Goal: Download file/media

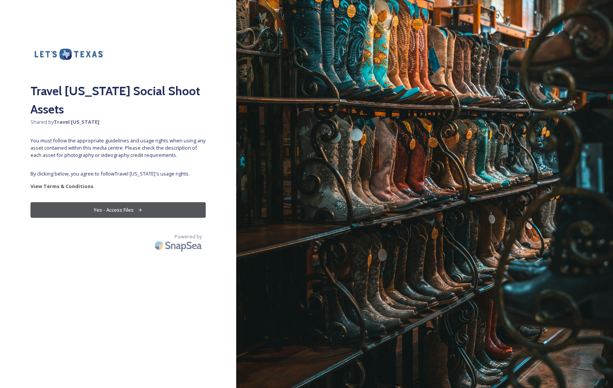
click at [114, 202] on button "Yes - Access Files" at bounding box center [117, 210] width 175 height 16
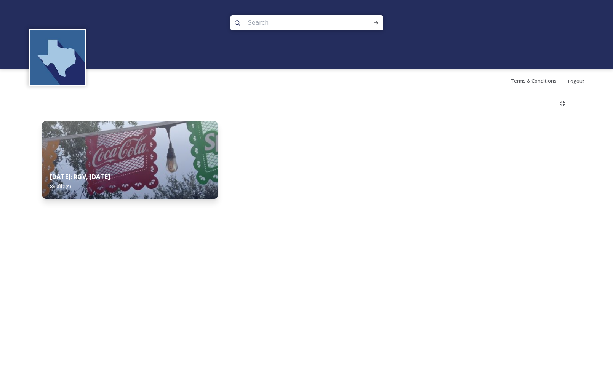
click at [110, 174] on strong "August 2025: RGV, Corpus Christi" at bounding box center [80, 177] width 60 height 8
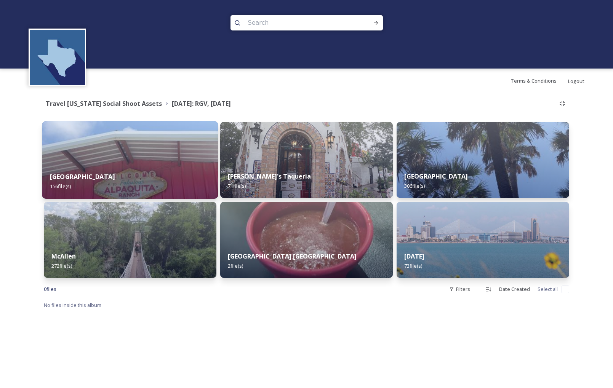
click at [118, 166] on div "Alpaquita Ranch 156 file(s)" at bounding box center [130, 181] width 176 height 35
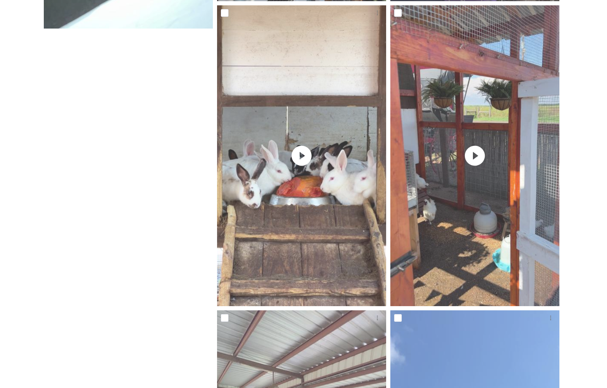
scroll to position [15098, 0]
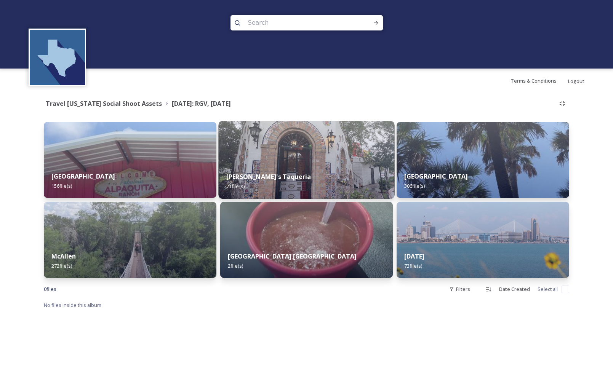
click at [302, 168] on div "Nana's Taqueria 71 file(s)" at bounding box center [306, 181] width 176 height 35
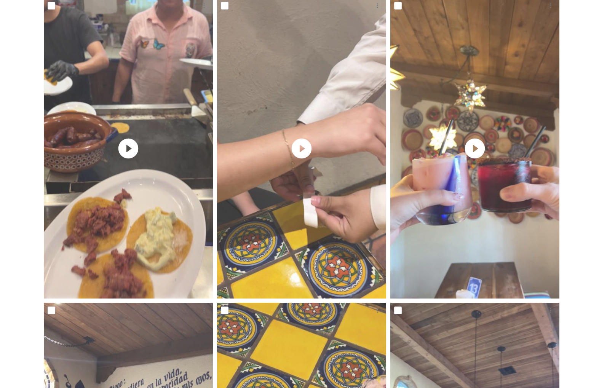
scroll to position [1981, 0]
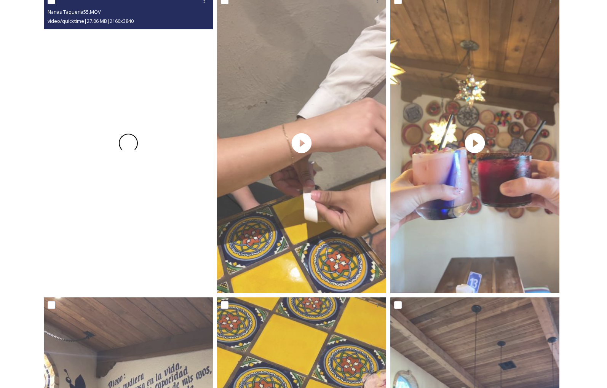
click at [139, 205] on div at bounding box center [128, 143] width 169 height 301
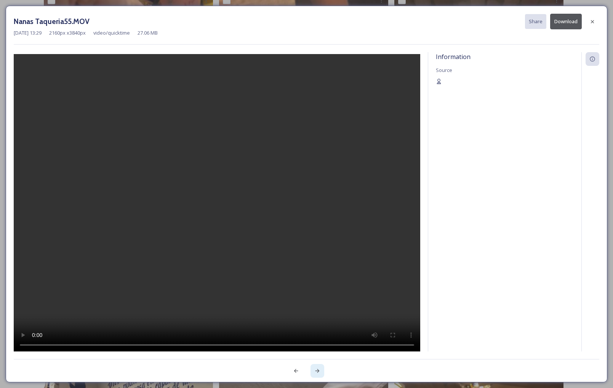
click at [318, 372] on icon at bounding box center [317, 371] width 4 height 4
click at [590, 23] on icon at bounding box center [592, 22] width 6 height 6
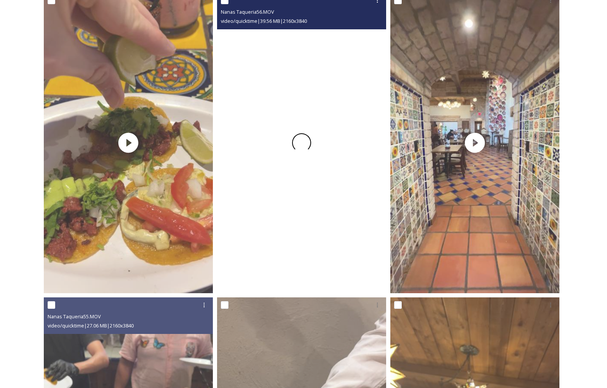
click at [307, 144] on span at bounding box center [301, 142] width 23 height 23
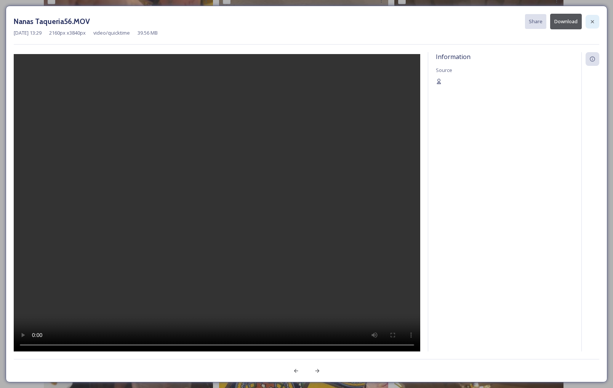
click at [594, 25] on div at bounding box center [593, 22] width 14 height 14
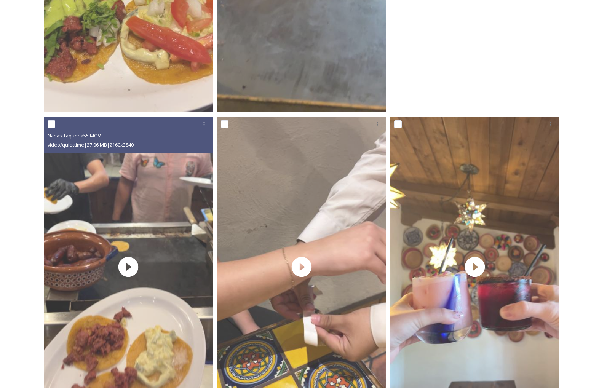
scroll to position [1867, 0]
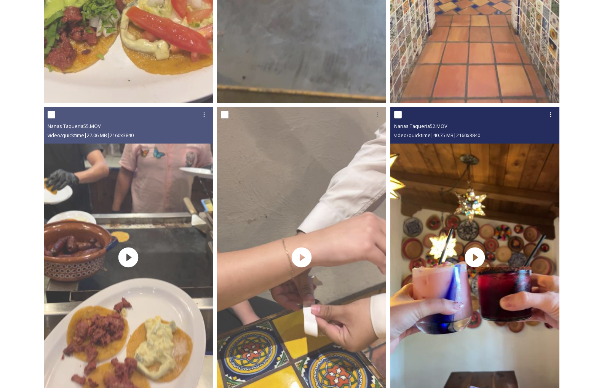
click at [523, 144] on div "Nanas Taqueria52.MOV video/quicktime | 40.75 MB | 2160 x 3840" at bounding box center [474, 125] width 169 height 37
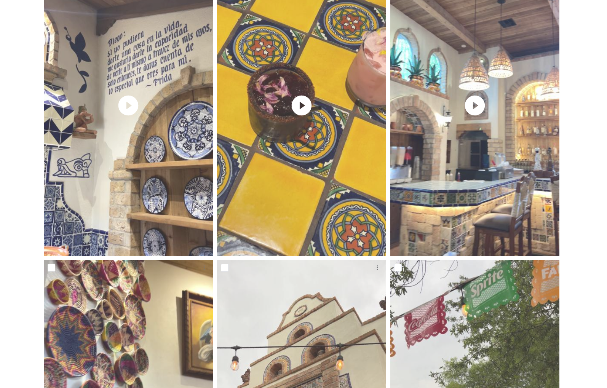
scroll to position [2324, 0]
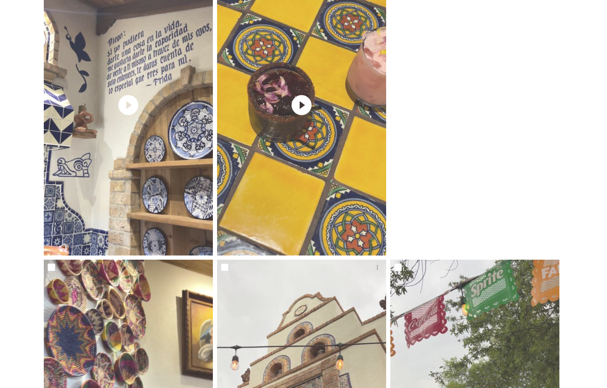
click at [474, 111] on video "Nanas Taqueria49.MOV" at bounding box center [474, 105] width 169 height 301
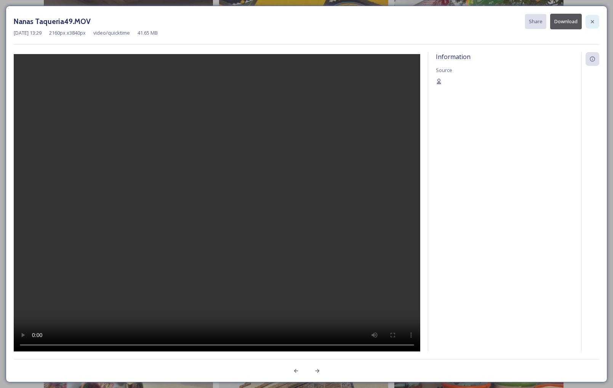
click at [596, 17] on div at bounding box center [593, 22] width 14 height 14
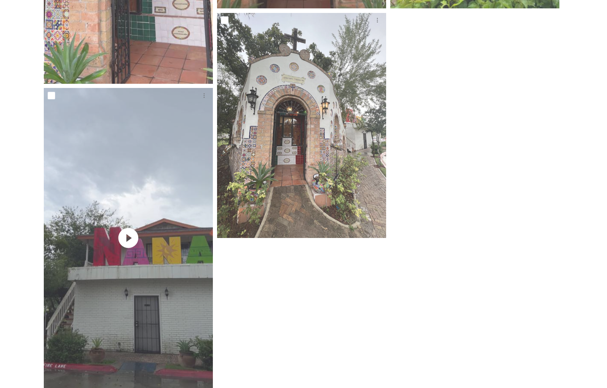
scroll to position [7086, 0]
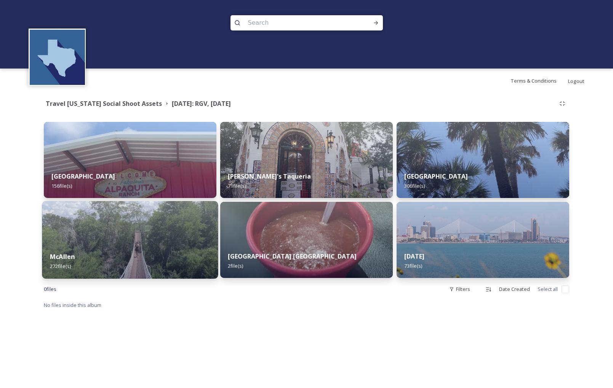
click at [142, 257] on div "McAllen 272 file(s)" at bounding box center [130, 261] width 176 height 35
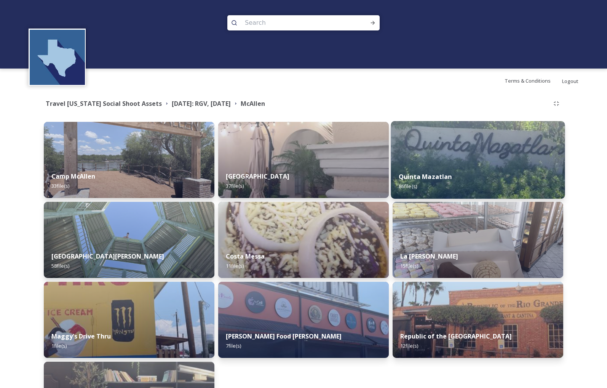
click at [435, 160] on img at bounding box center [478, 160] width 174 height 78
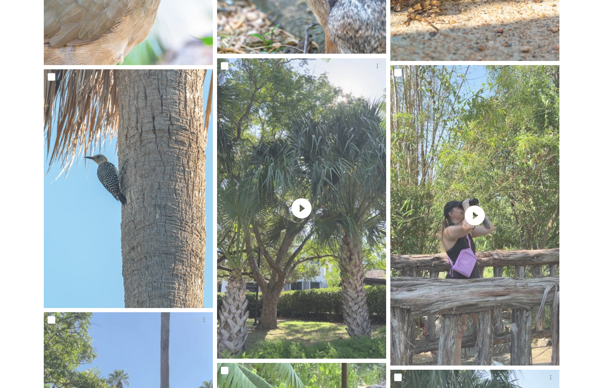
scroll to position [343, 0]
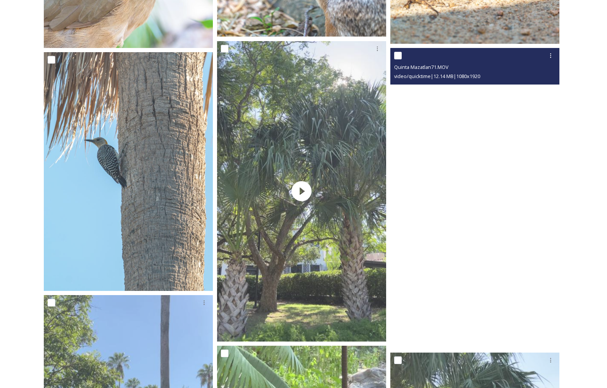
click at [493, 234] on video "Quinta Mazatlan71.MOV" at bounding box center [474, 198] width 169 height 301
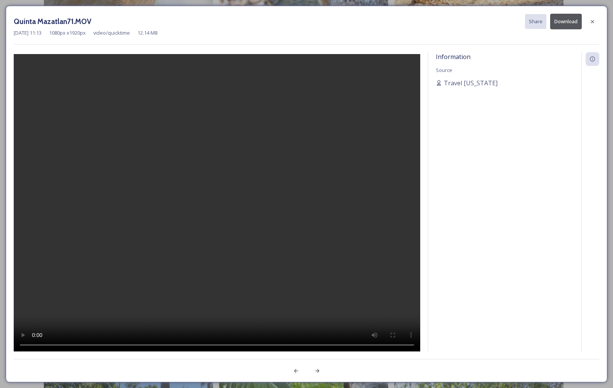
click at [109, 30] on span "video/quicktime" at bounding box center [111, 32] width 37 height 7
click at [591, 21] on icon at bounding box center [592, 21] width 3 height 3
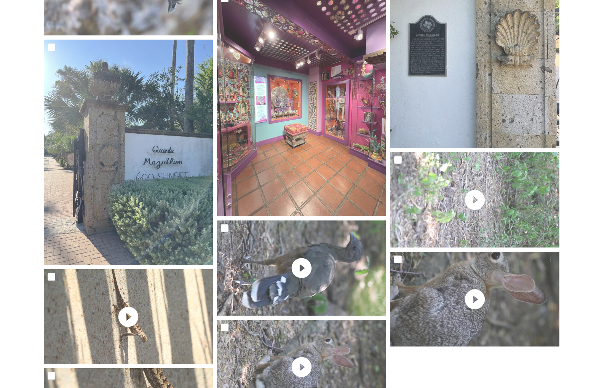
scroll to position [7648, 0]
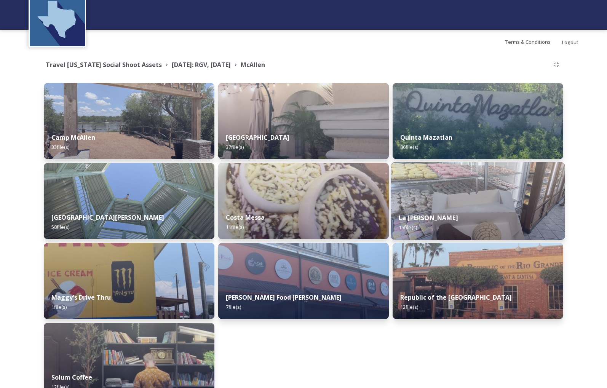
scroll to position [85, 0]
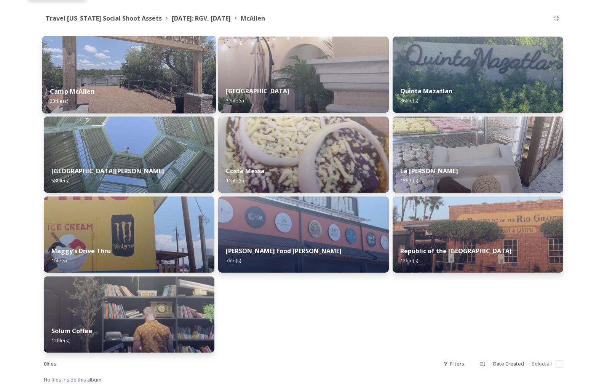
click at [166, 95] on div "Camp McAllen 33 file(s)" at bounding box center [129, 96] width 174 height 35
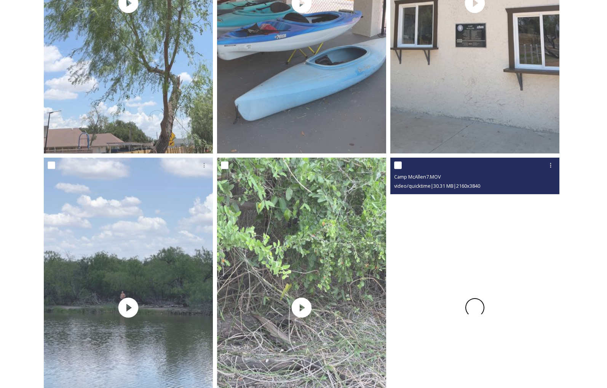
scroll to position [2438, 0]
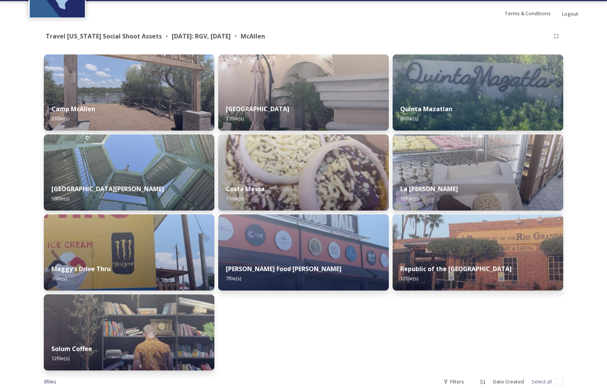
scroll to position [85, 0]
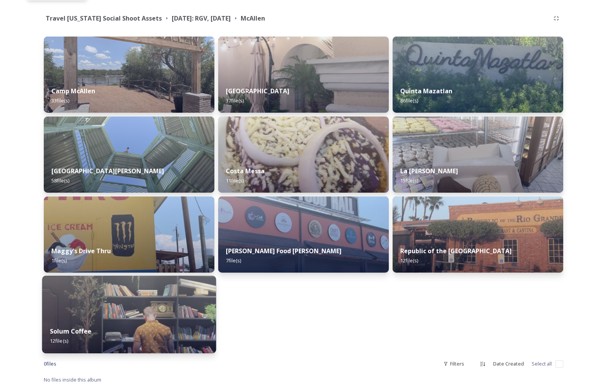
click at [101, 320] on div "Solum Coffee 12 file(s)" at bounding box center [129, 336] width 174 height 35
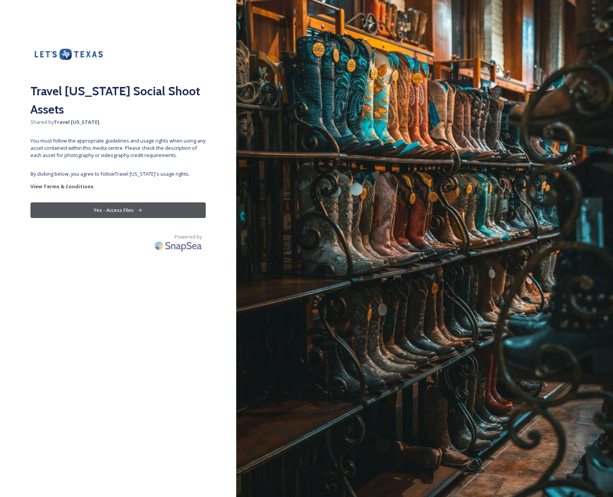
click at [105, 202] on button "Yes - Access Files" at bounding box center [117, 210] width 175 height 16
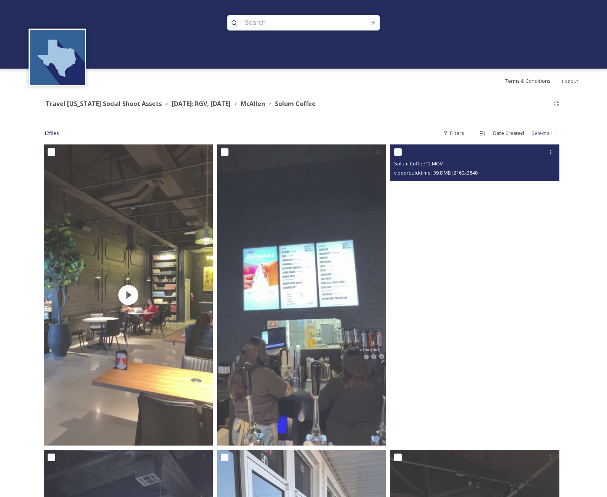
click at [498, 236] on video "Solum Coffee12.MOV" at bounding box center [474, 294] width 169 height 301
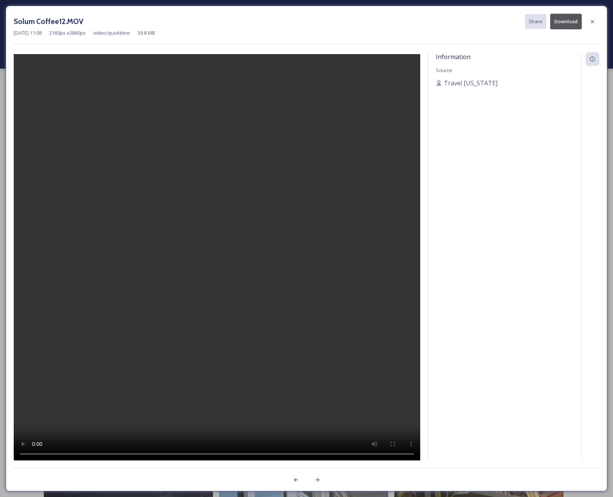
click at [562, 22] on button "Download" at bounding box center [566, 22] width 32 height 16
click at [593, 20] on icon at bounding box center [592, 22] width 6 height 6
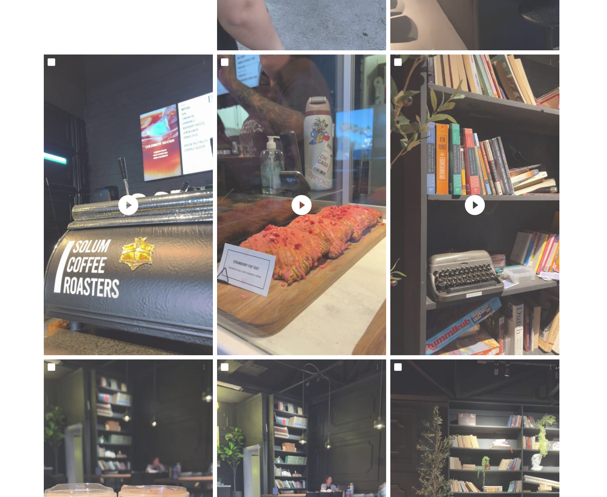
scroll to position [613, 0]
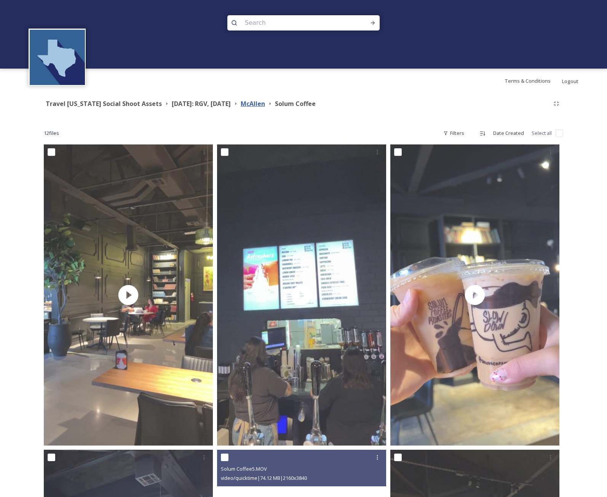
click at [265, 106] on strong "McAllen" at bounding box center [253, 103] width 24 height 8
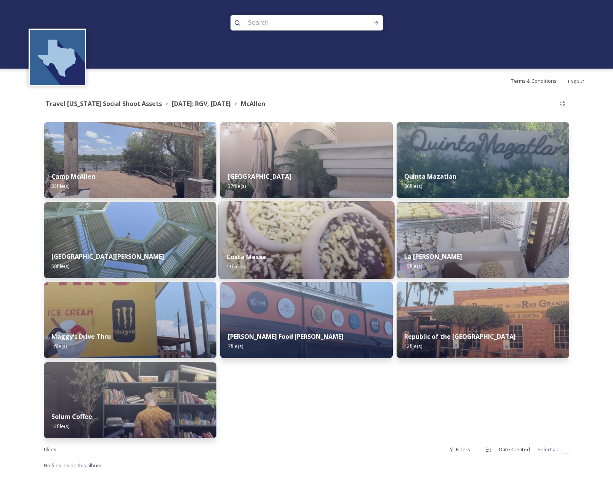
click at [304, 259] on div "Costa Messa 11 file(s)" at bounding box center [306, 261] width 176 height 35
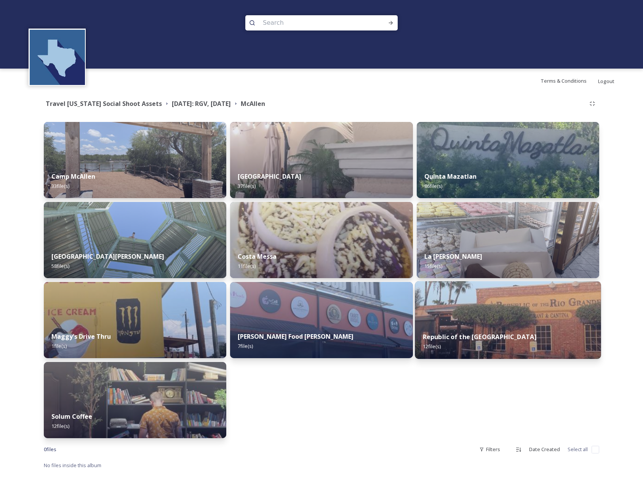
click at [501, 318] on img at bounding box center [508, 320] width 186 height 78
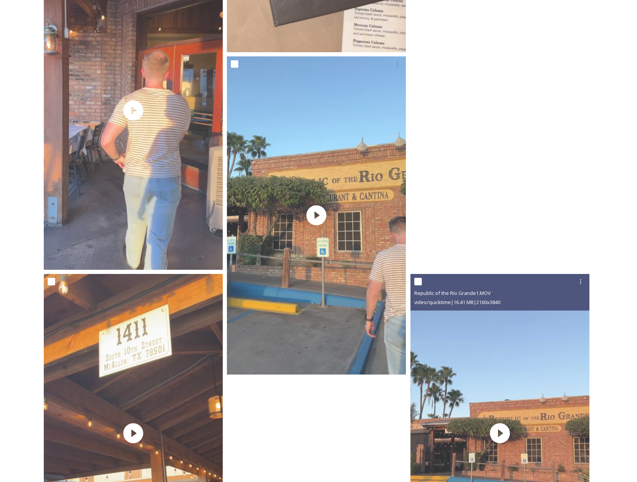
scroll to position [965, 0]
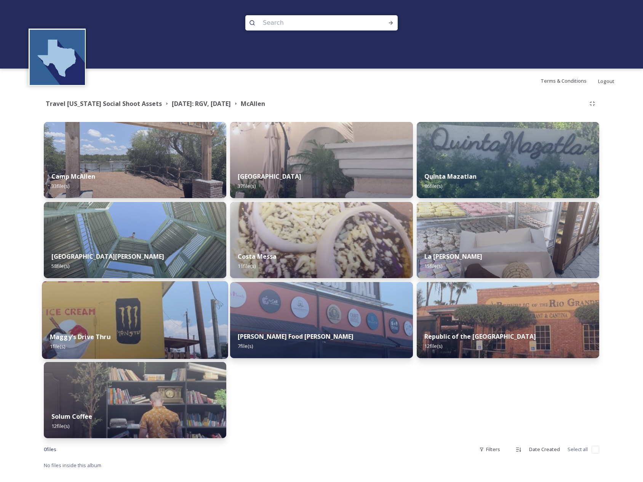
click at [150, 341] on div "Maggy's Drive Thru 1 file(s)" at bounding box center [135, 341] width 186 height 35
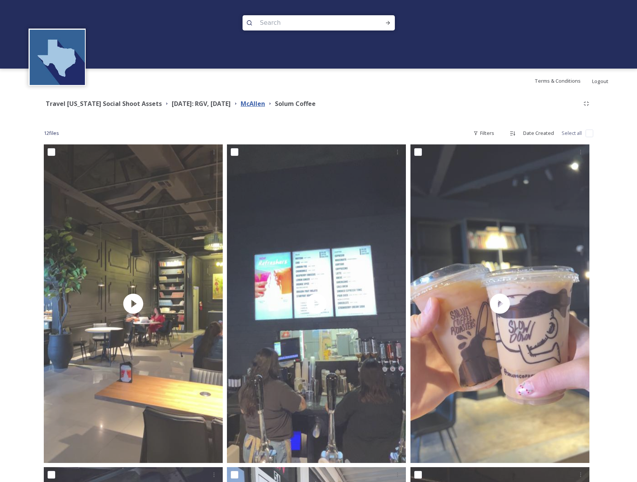
click at [265, 105] on strong "McAllen" at bounding box center [253, 103] width 24 height 8
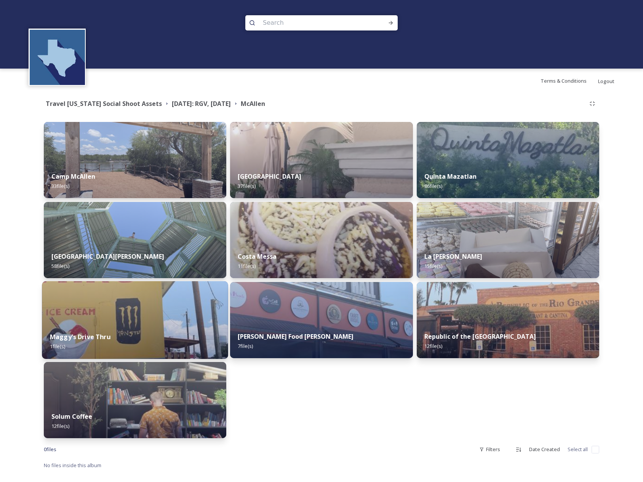
click at [180, 336] on div "Maggy's Drive Thru 1 file(s)" at bounding box center [135, 341] width 186 height 35
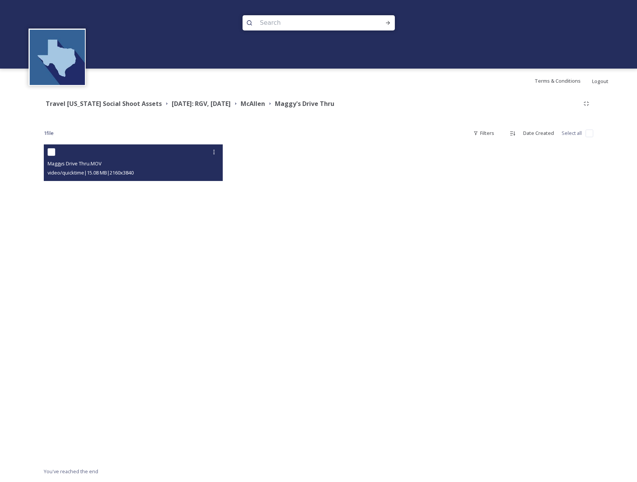
click at [152, 329] on video "Maggys Drive Thru.MOV" at bounding box center [133, 303] width 179 height 318
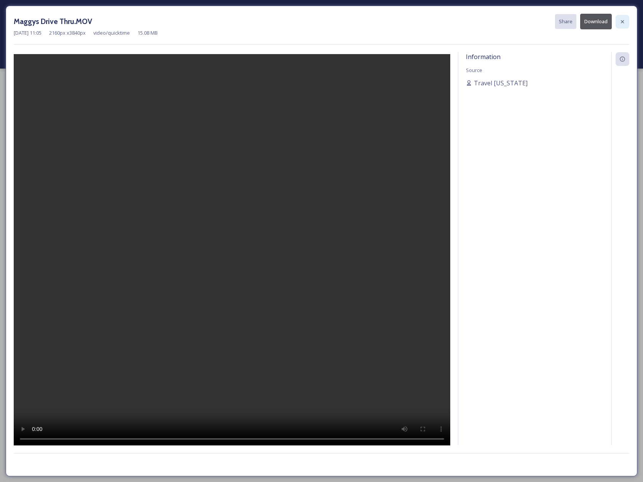
click at [623, 20] on icon at bounding box center [622, 22] width 6 height 6
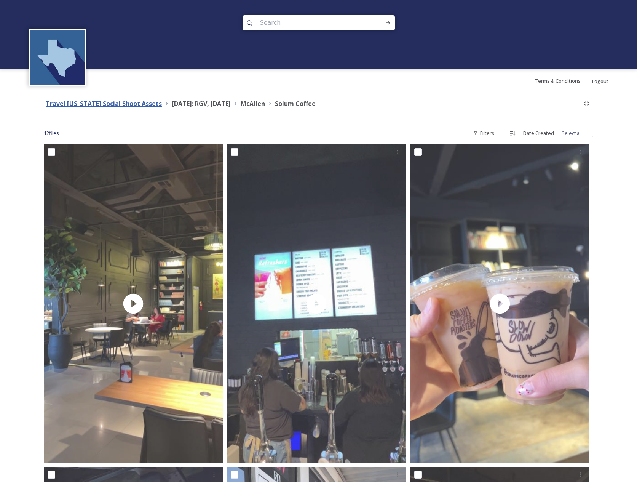
click at [107, 104] on strong "Travel Texas Social Shoot Assets" at bounding box center [104, 103] width 116 height 8
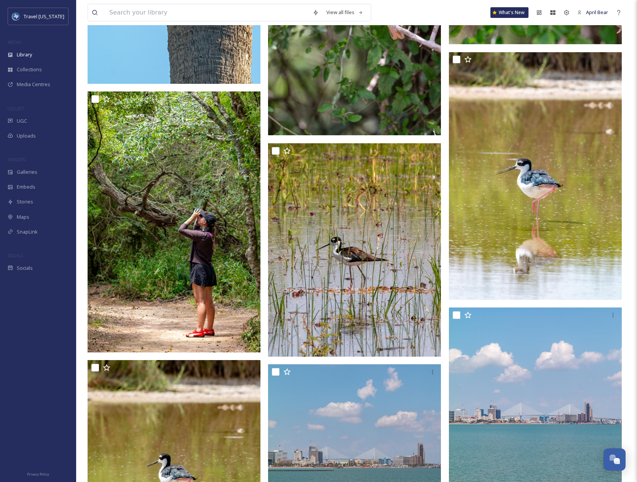
scroll to position [724, 0]
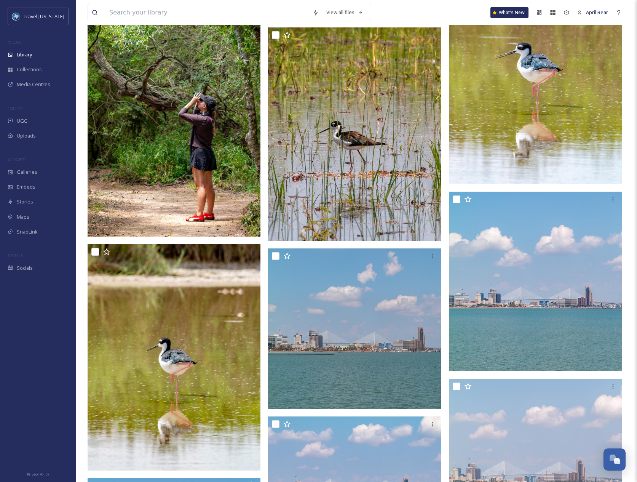
click at [200, 186] on img at bounding box center [174, 106] width 173 height 261
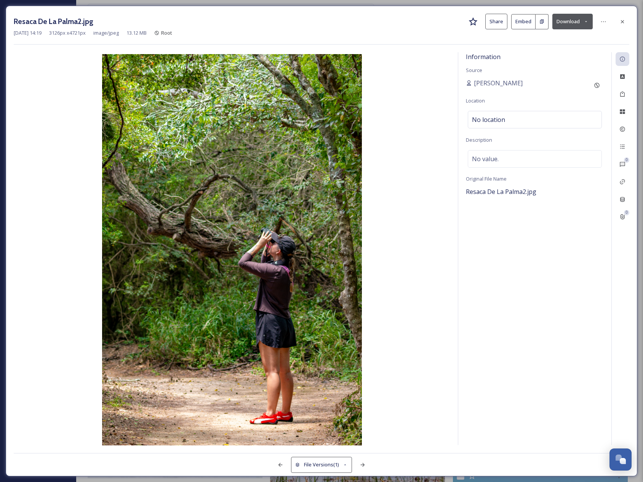
scroll to position [461, 0]
click at [622, 22] on icon at bounding box center [622, 21] width 3 height 3
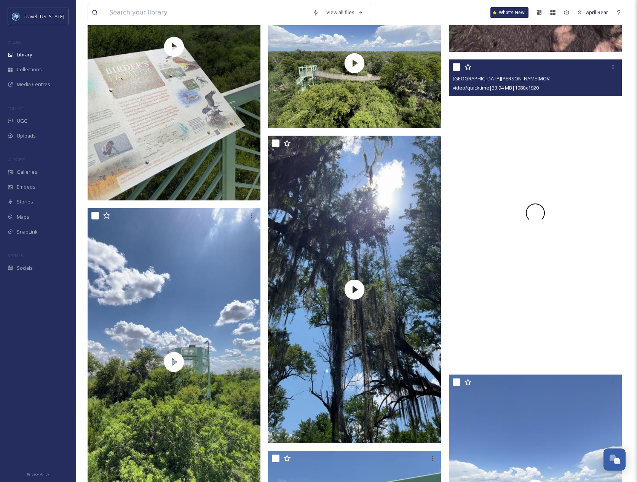
scroll to position [2025, 0]
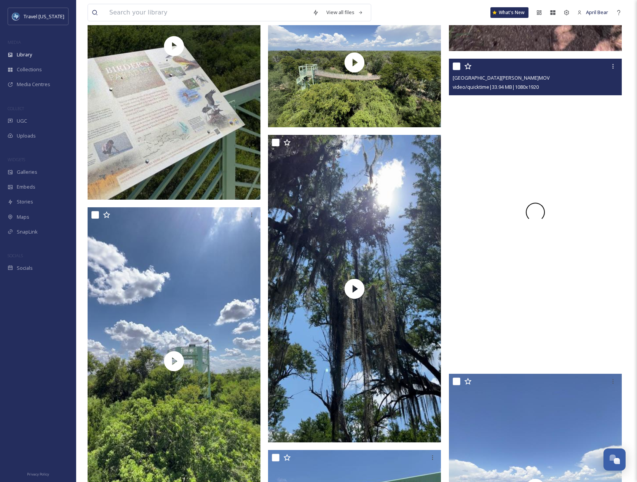
click at [501, 174] on div at bounding box center [535, 212] width 173 height 307
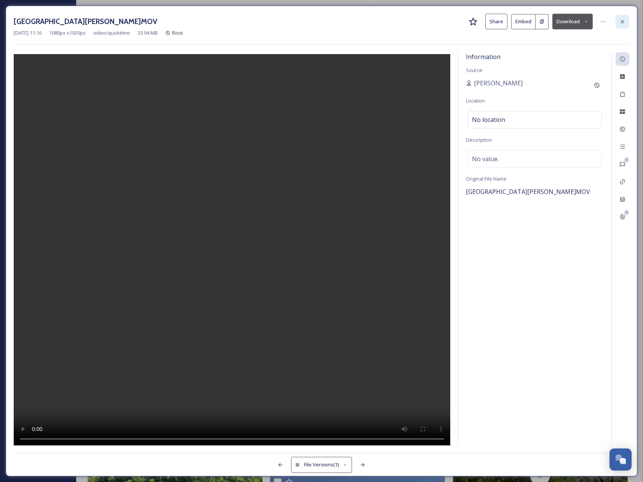
click at [623, 22] on icon at bounding box center [622, 22] width 6 height 6
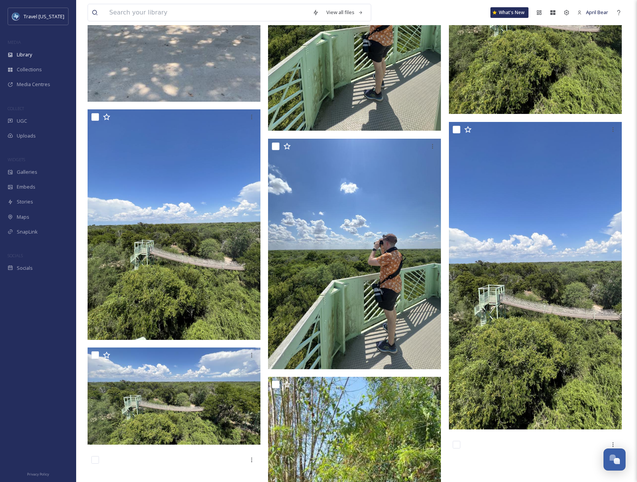
scroll to position [6025, 0]
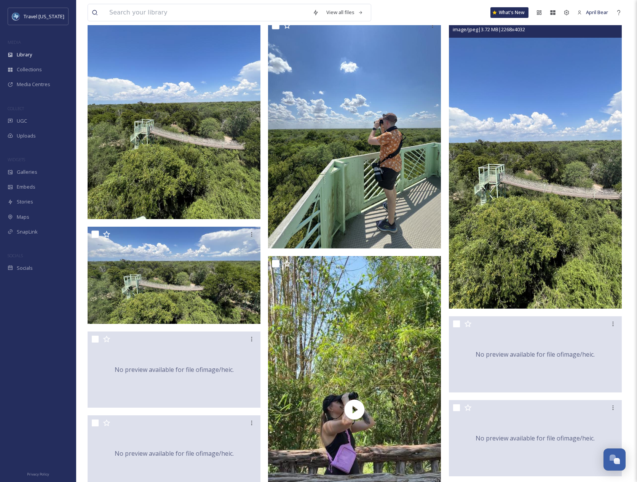
click at [504, 209] on img at bounding box center [535, 154] width 173 height 307
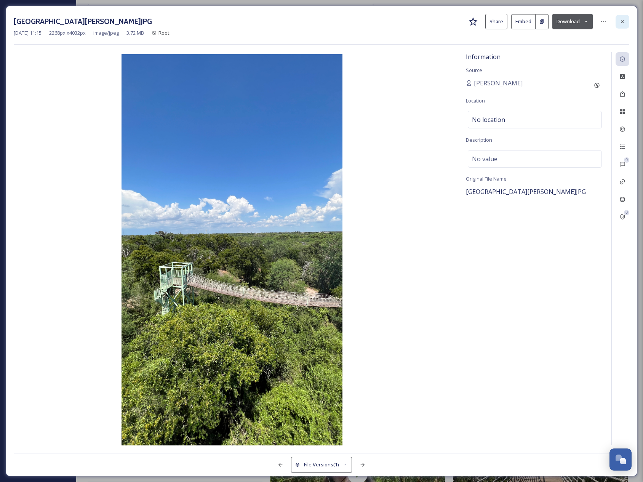
click at [619, 27] on div at bounding box center [623, 22] width 14 height 14
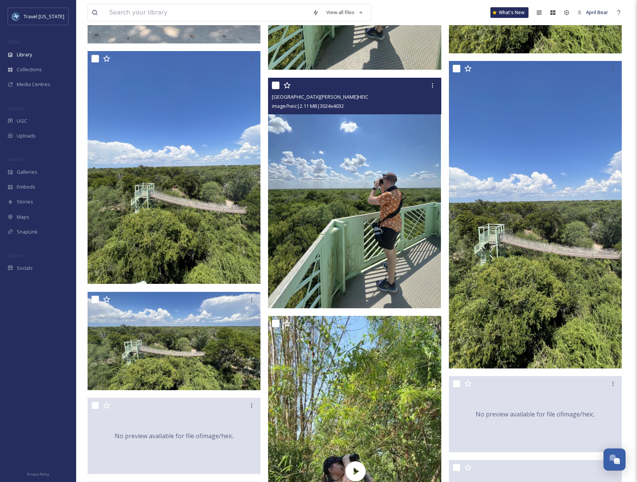
scroll to position [6254, 0]
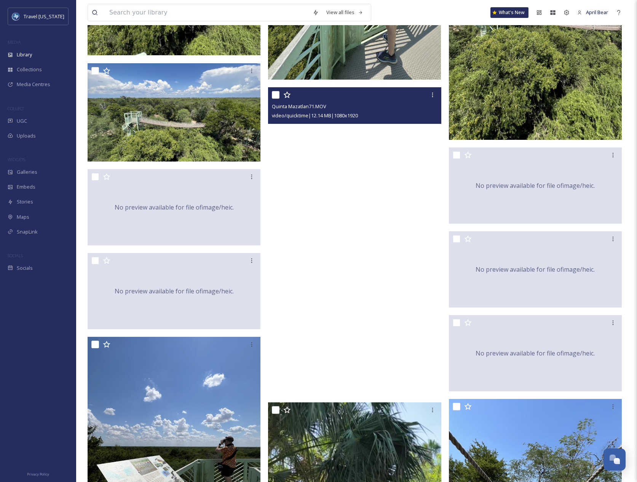
click at [394, 189] on video "Quinta Mazatlan71.MOV" at bounding box center [354, 240] width 173 height 307
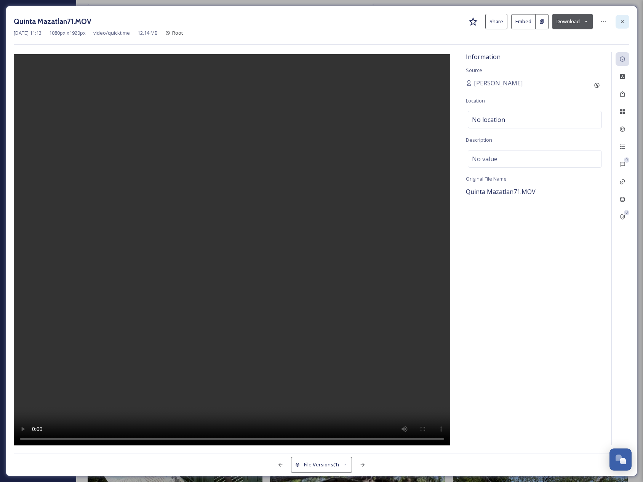
click at [624, 19] on icon at bounding box center [622, 22] width 6 height 6
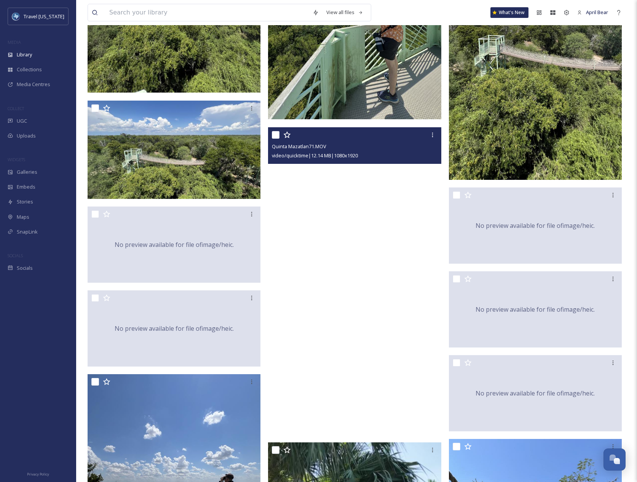
scroll to position [6101, 0]
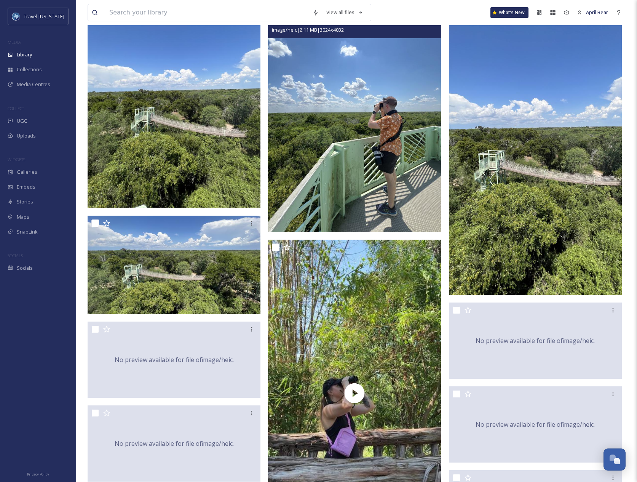
click at [346, 115] on img at bounding box center [354, 117] width 173 height 230
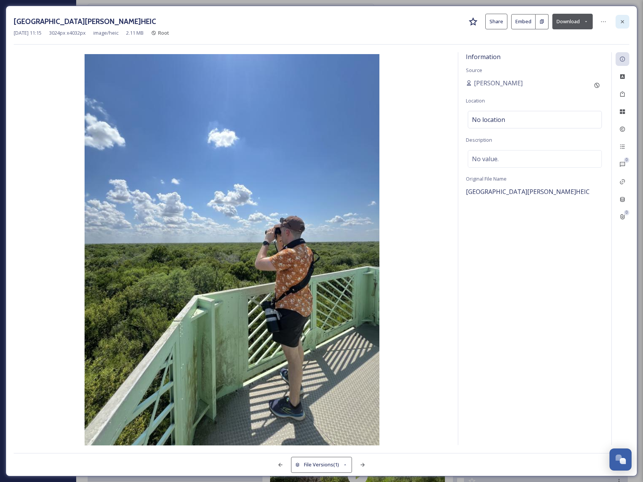
click at [626, 20] on div at bounding box center [623, 22] width 14 height 14
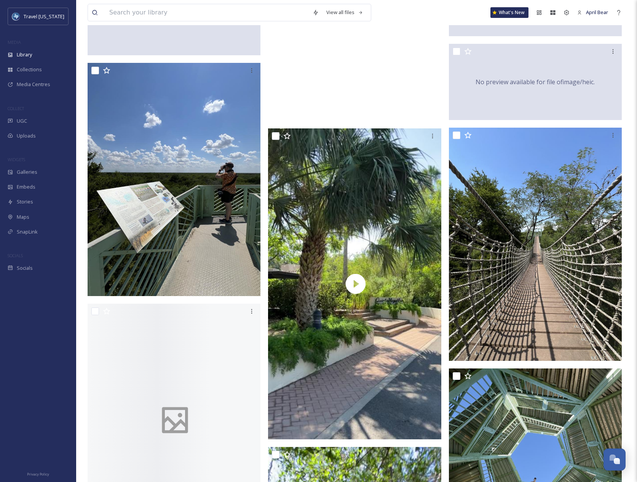
scroll to position [6558, 0]
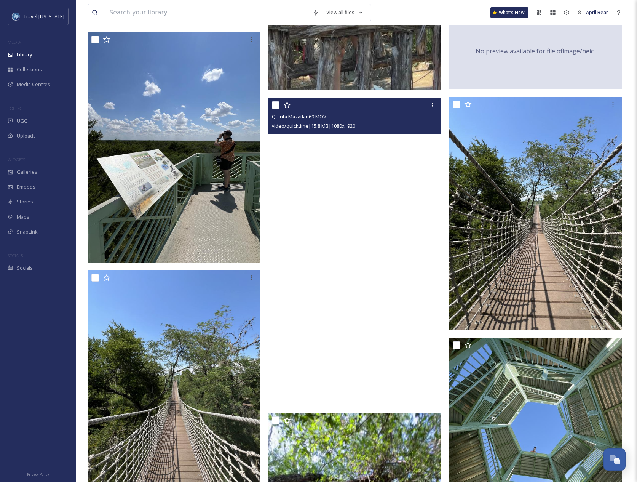
click at [368, 206] on video "Quinta Mazatlan69.MOV" at bounding box center [354, 251] width 173 height 307
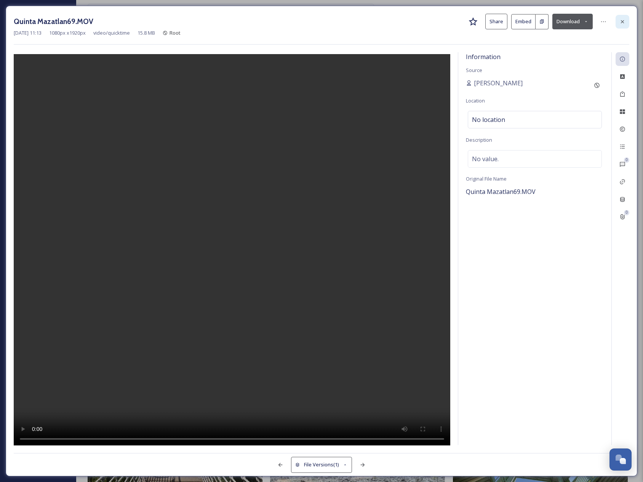
click at [625, 21] on icon at bounding box center [622, 22] width 6 height 6
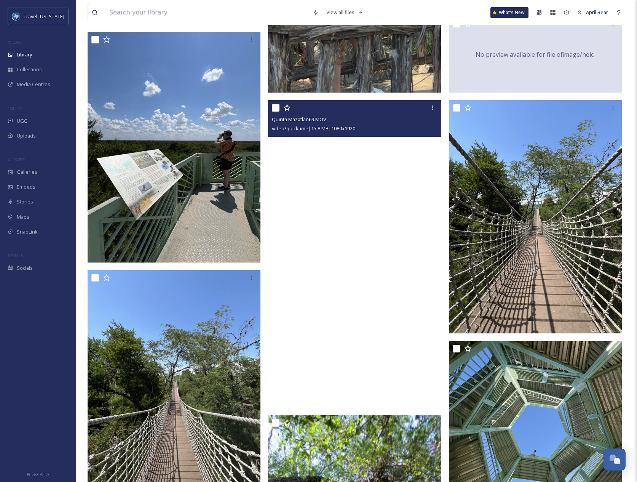
click at [354, 260] on video "Quinta Mazatlan69.MOV" at bounding box center [354, 253] width 173 height 307
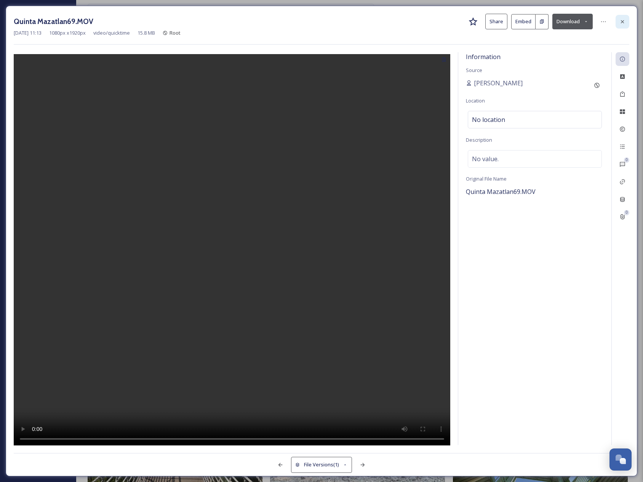
click at [623, 20] on icon at bounding box center [622, 22] width 6 height 6
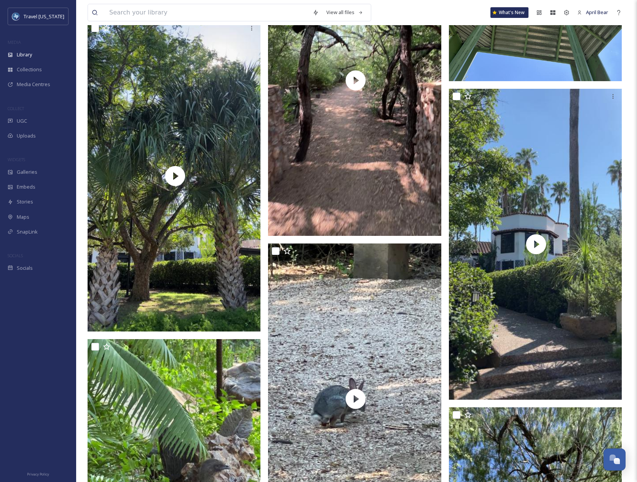
scroll to position [7054, 0]
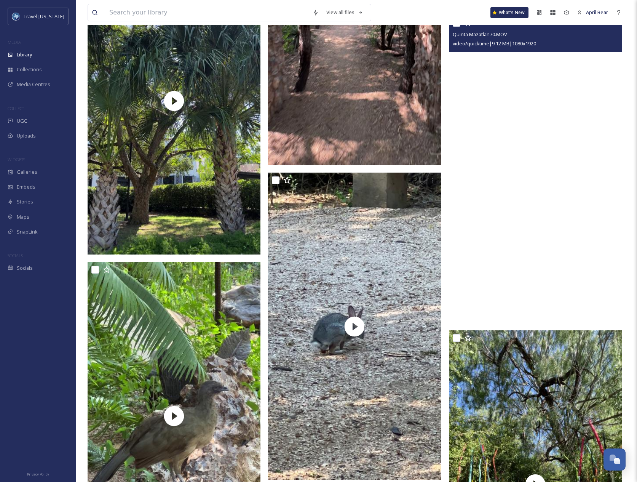
click at [540, 181] on video "Quinta Mazatlan70.MOV" at bounding box center [535, 168] width 173 height 307
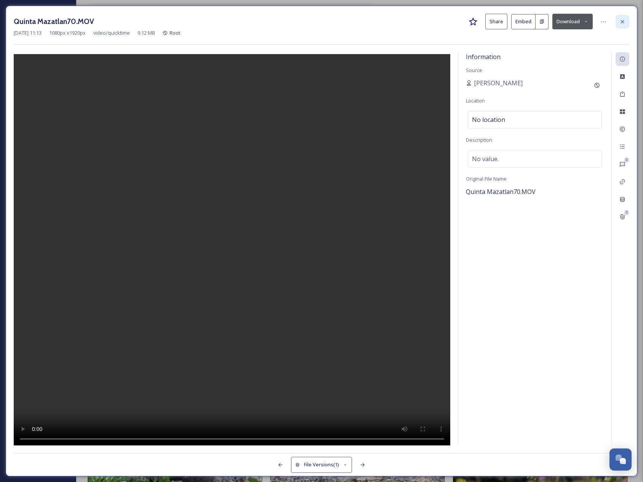
click at [625, 23] on icon at bounding box center [622, 22] width 6 height 6
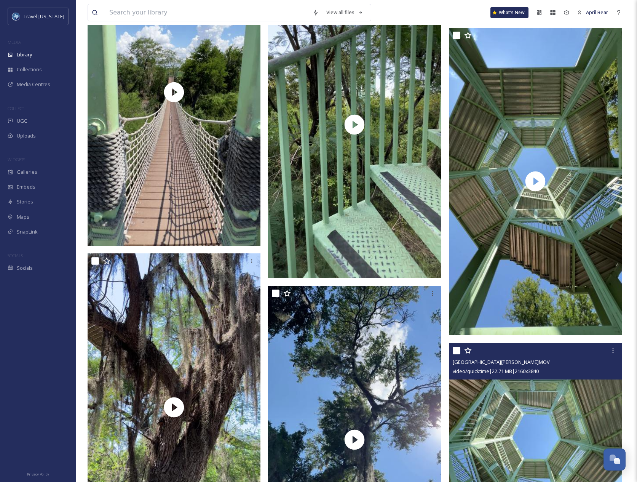
scroll to position [4006, 0]
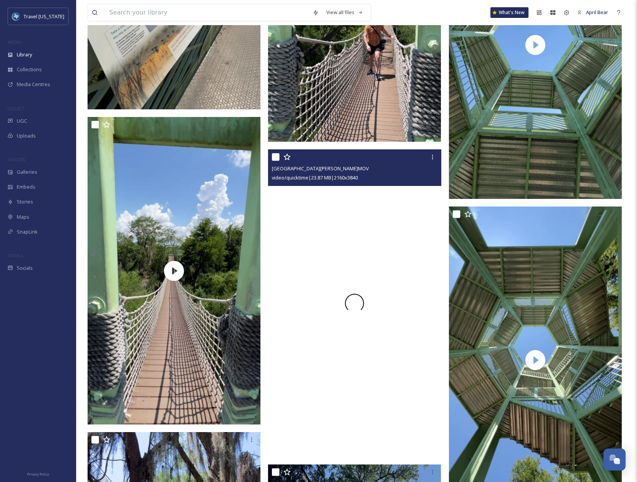
click at [410, 252] on div at bounding box center [354, 302] width 173 height 307
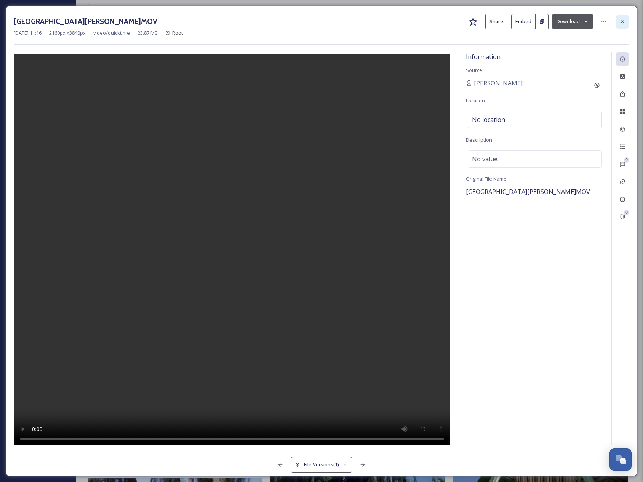
click at [625, 23] on icon at bounding box center [622, 22] width 6 height 6
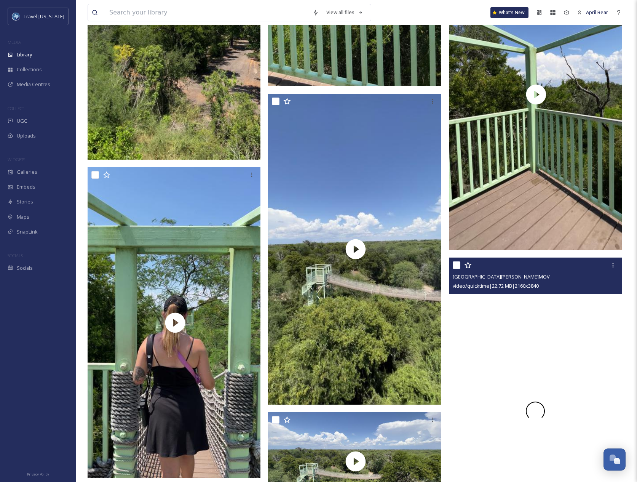
scroll to position [2711, 0]
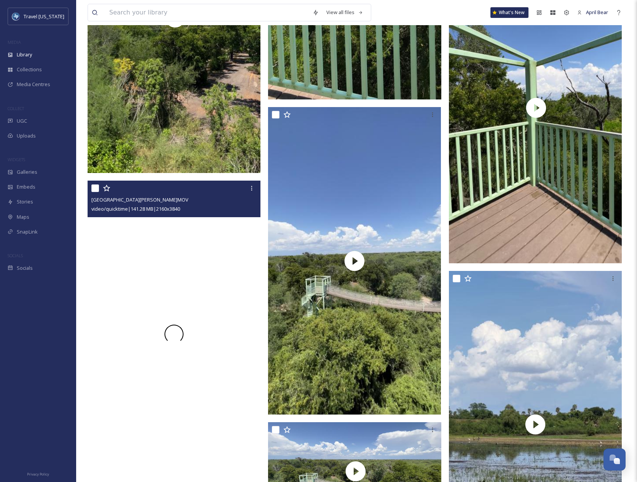
click at [173, 309] on div at bounding box center [174, 334] width 173 height 307
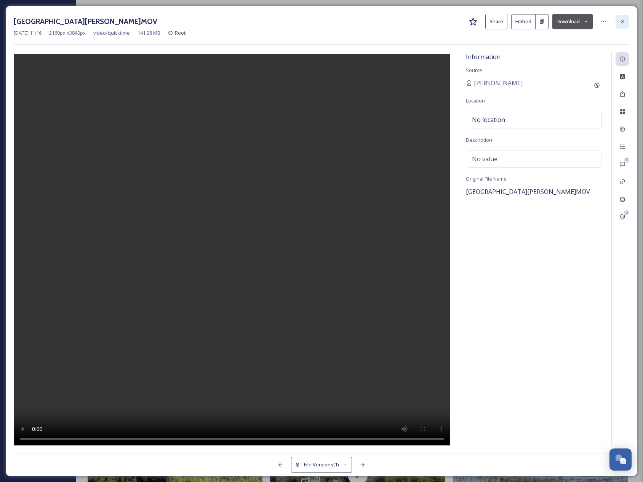
click at [624, 20] on icon at bounding box center [622, 21] width 3 height 3
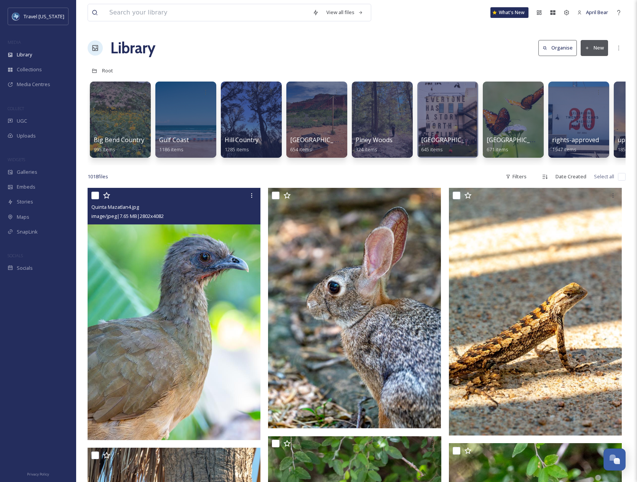
click at [187, 350] on img at bounding box center [174, 314] width 173 height 252
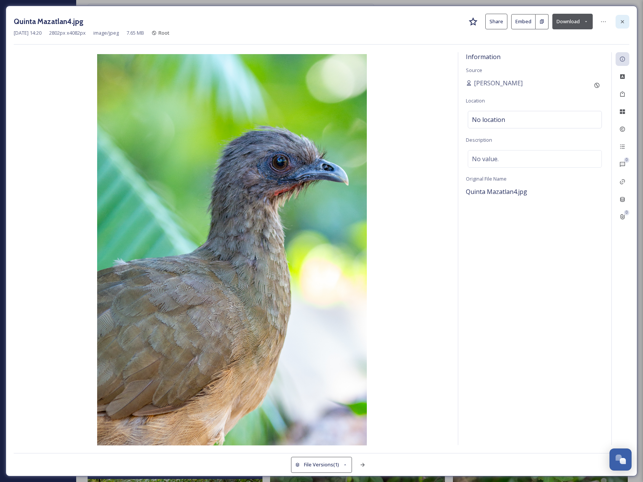
click at [624, 24] on icon at bounding box center [622, 22] width 6 height 6
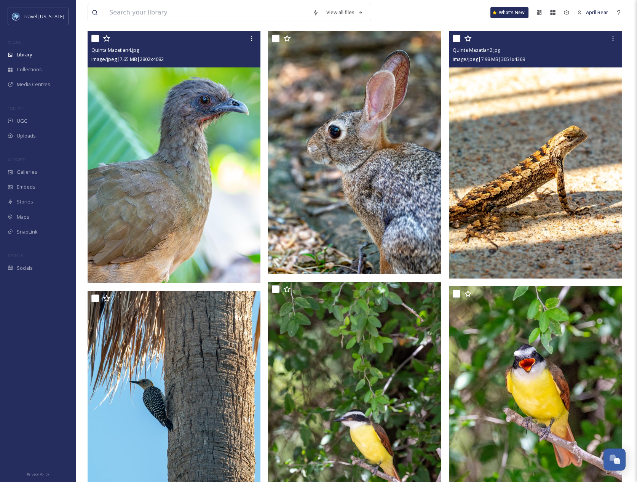
scroll to position [267, 0]
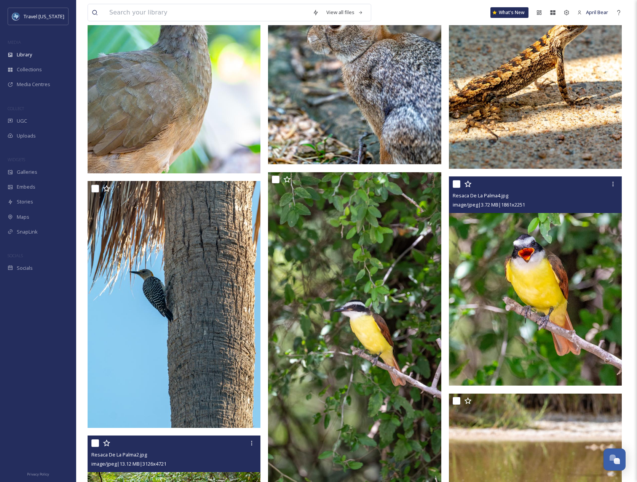
click at [493, 342] on img at bounding box center [535, 280] width 173 height 209
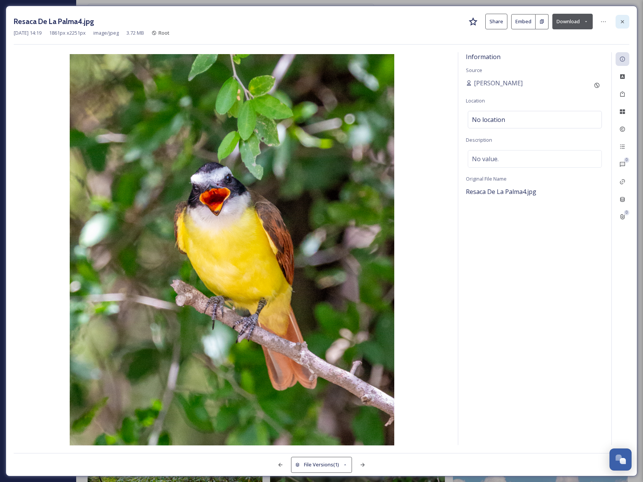
click at [621, 19] on icon at bounding box center [622, 22] width 6 height 6
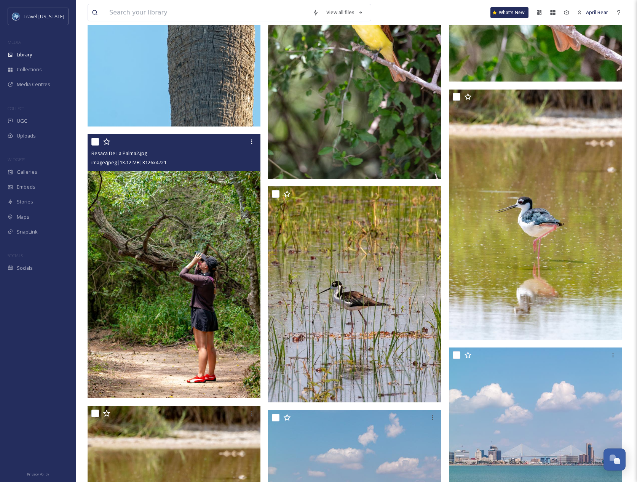
scroll to position [571, 0]
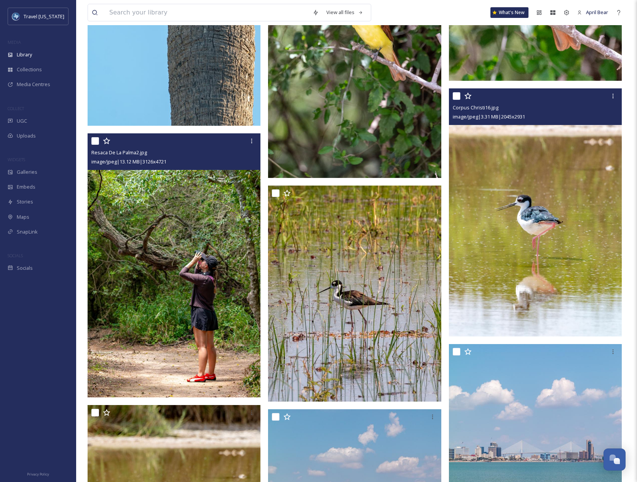
click at [481, 241] on img at bounding box center [535, 213] width 173 height 248
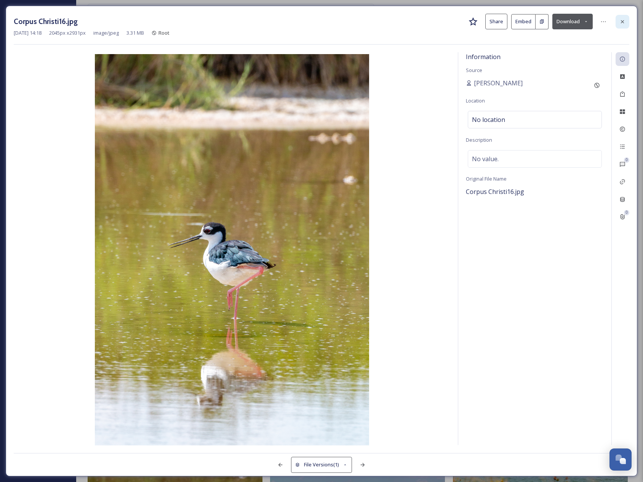
click at [617, 24] on div at bounding box center [623, 22] width 14 height 14
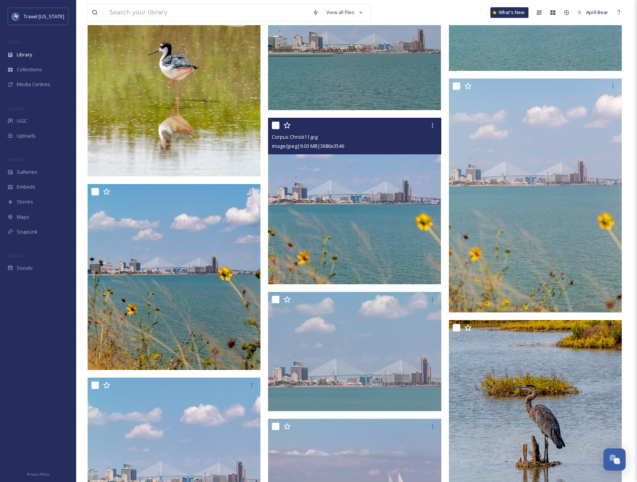
scroll to position [1257, 0]
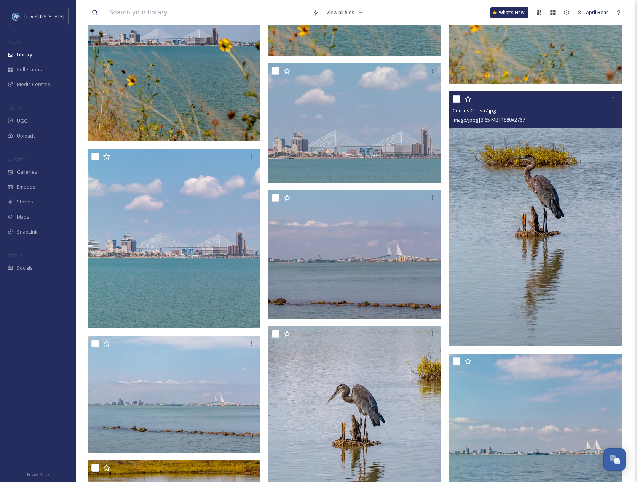
click at [504, 224] on img at bounding box center [535, 218] width 173 height 254
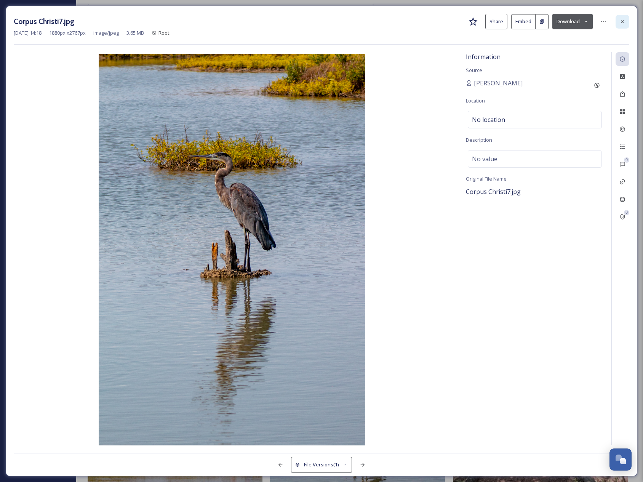
click at [627, 22] on div at bounding box center [623, 22] width 14 height 14
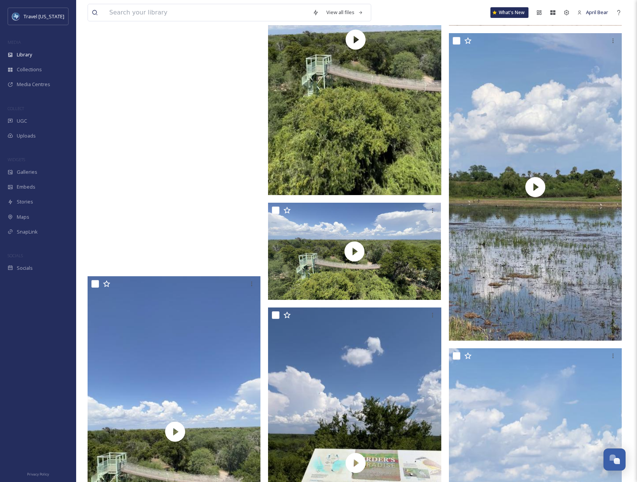
click at [248, 248] on video "Santa Ana National Wildlife Refuge50.MOV" at bounding box center [175, 113] width 175 height 311
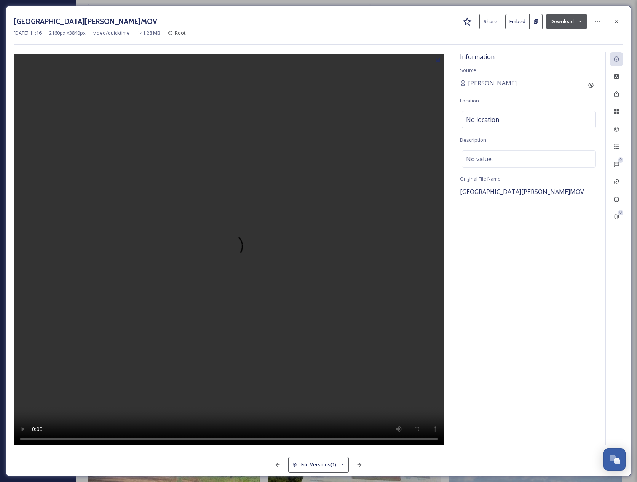
scroll to position [2615, 0]
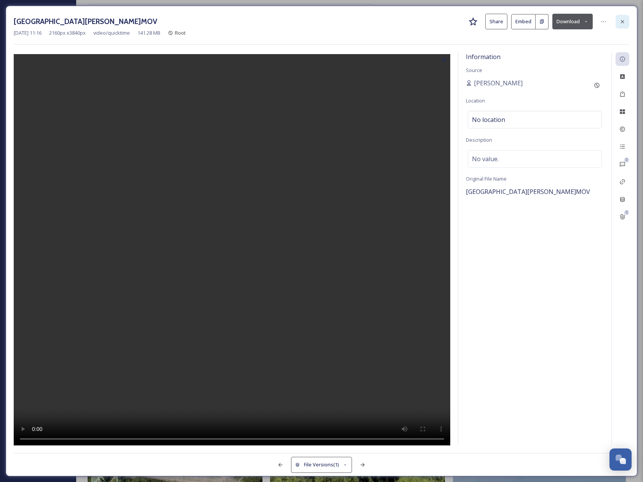
click at [623, 24] on icon at bounding box center [622, 22] width 6 height 6
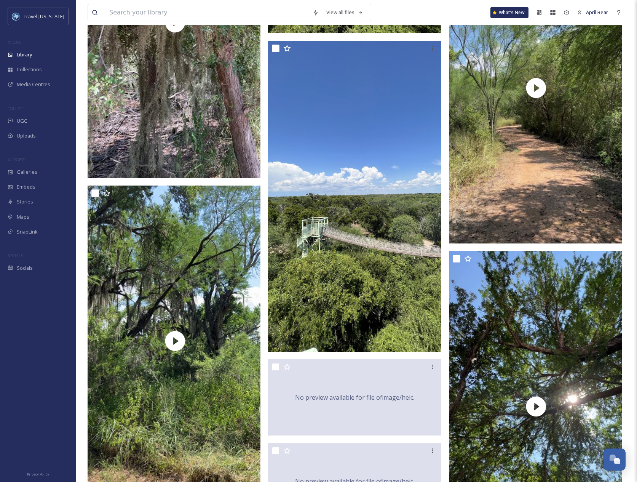
scroll to position [5358, 0]
